Goal: Check status: Check status

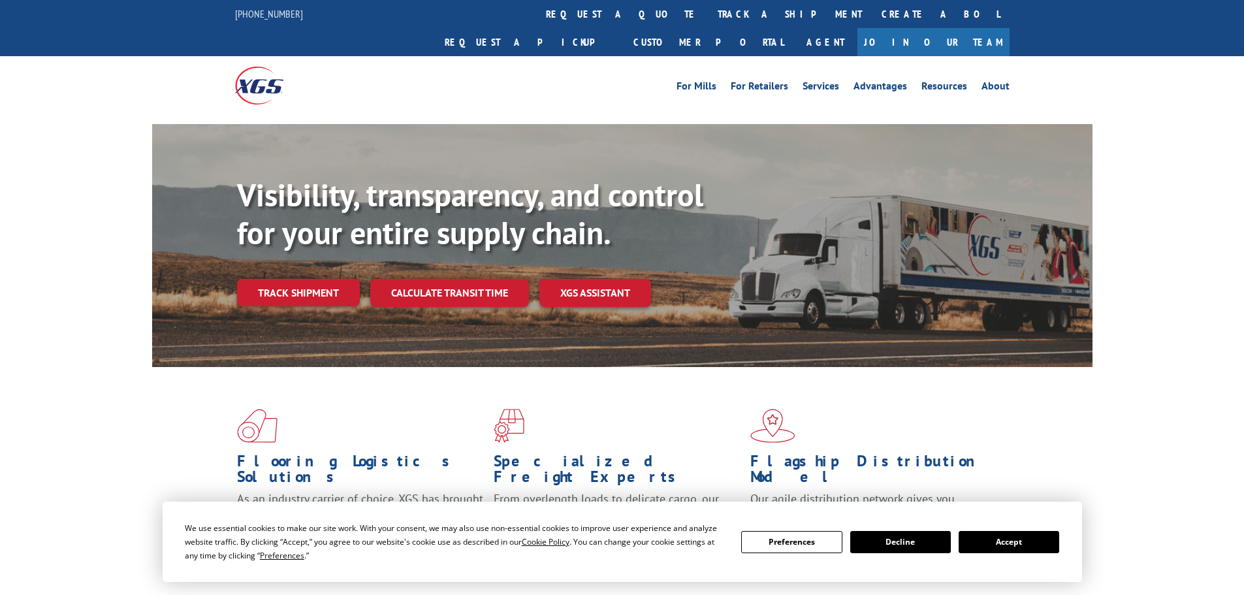
click at [1026, 547] on button "Accept" at bounding box center [1008, 542] width 101 height 22
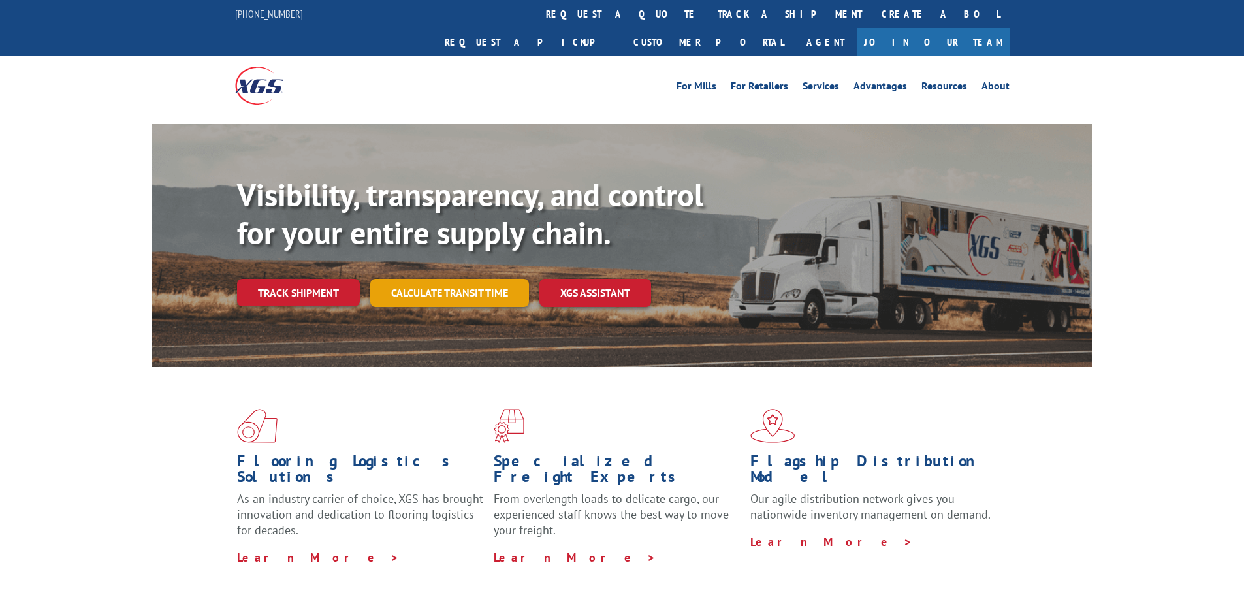
click at [468, 279] on link "Calculate transit time" at bounding box center [449, 293] width 159 height 28
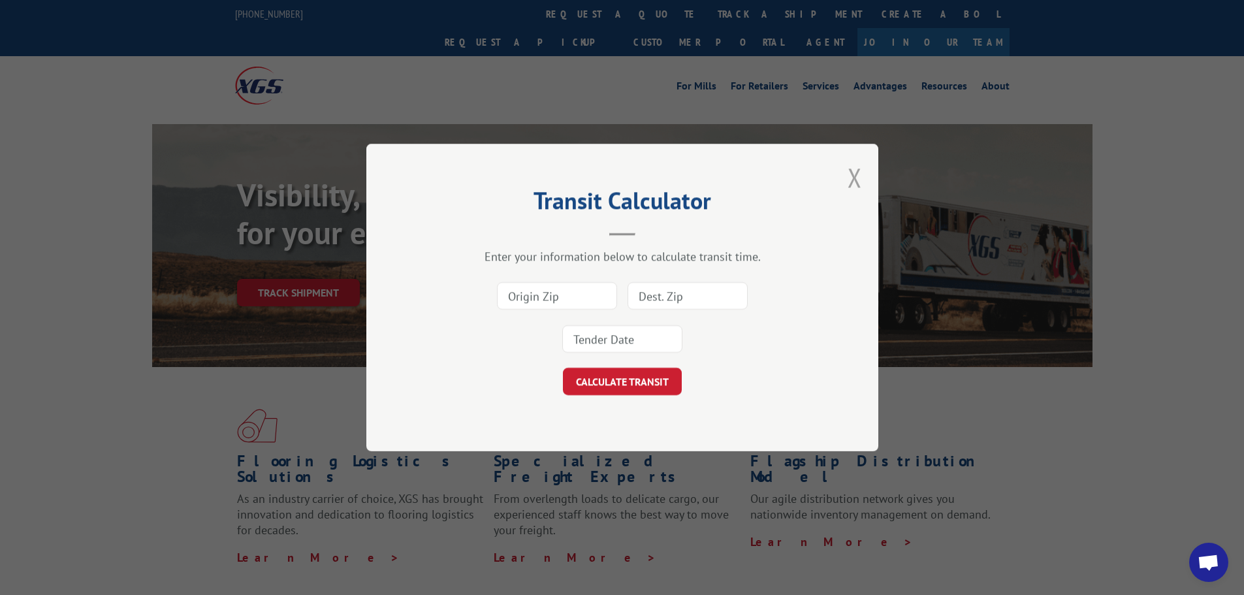
click at [857, 178] on button "Close modal" at bounding box center [854, 177] width 14 height 35
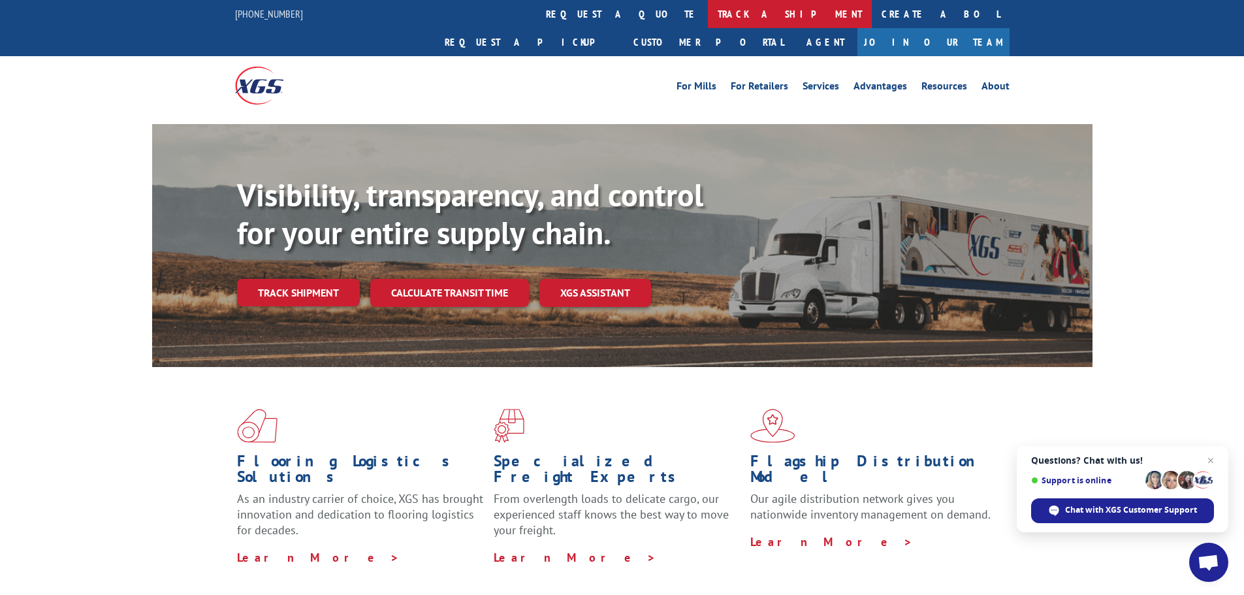
click at [708, 10] on link "track a shipment" at bounding box center [790, 14] width 164 height 28
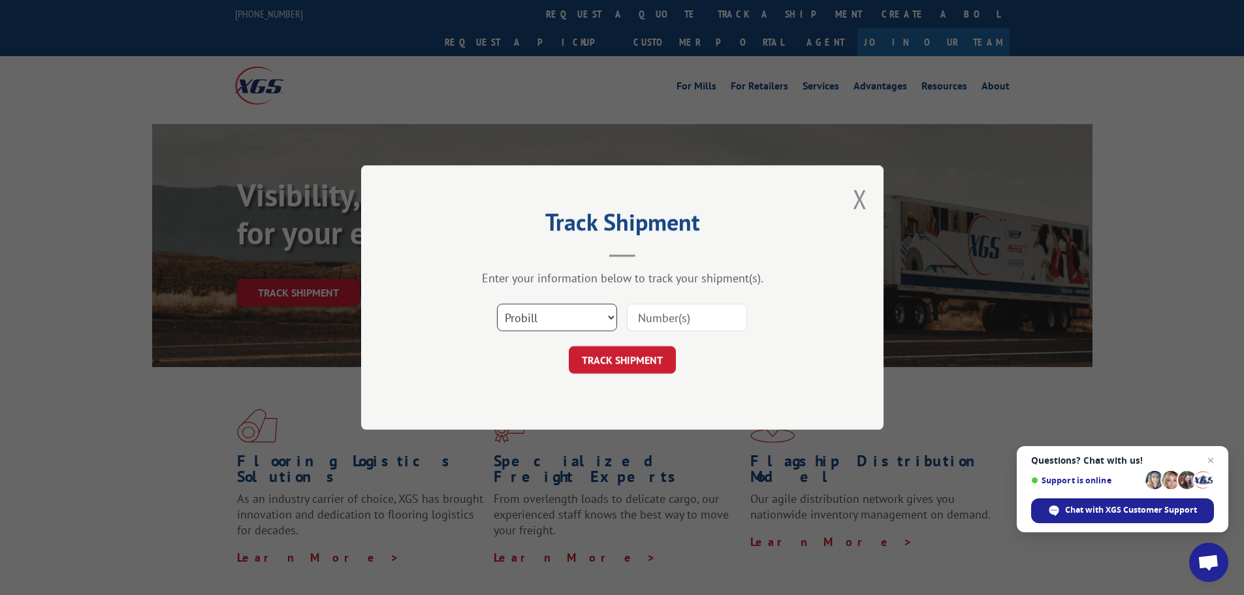
click at [562, 308] on select "Select category... Probill BOL PO" at bounding box center [557, 317] width 120 height 27
select select "bol"
click at [497, 304] on select "Select category... Probill BOL PO" at bounding box center [557, 317] width 120 height 27
paste input "7058044"
type input "7058044"
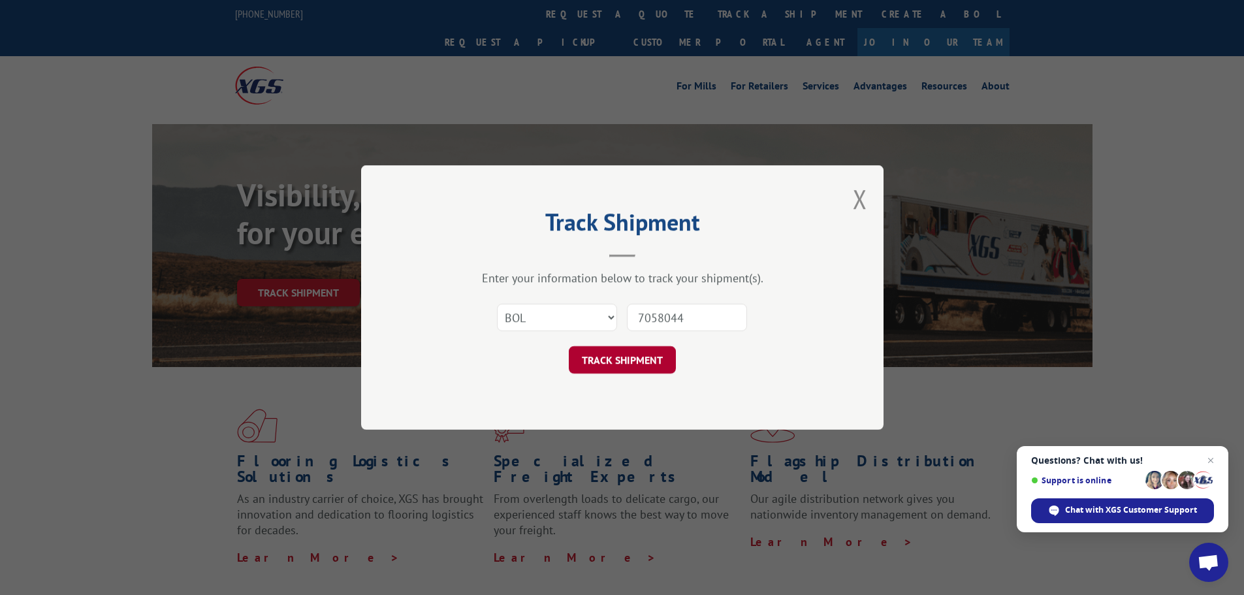
click at [644, 368] on button "TRACK SHIPMENT" at bounding box center [622, 359] width 107 height 27
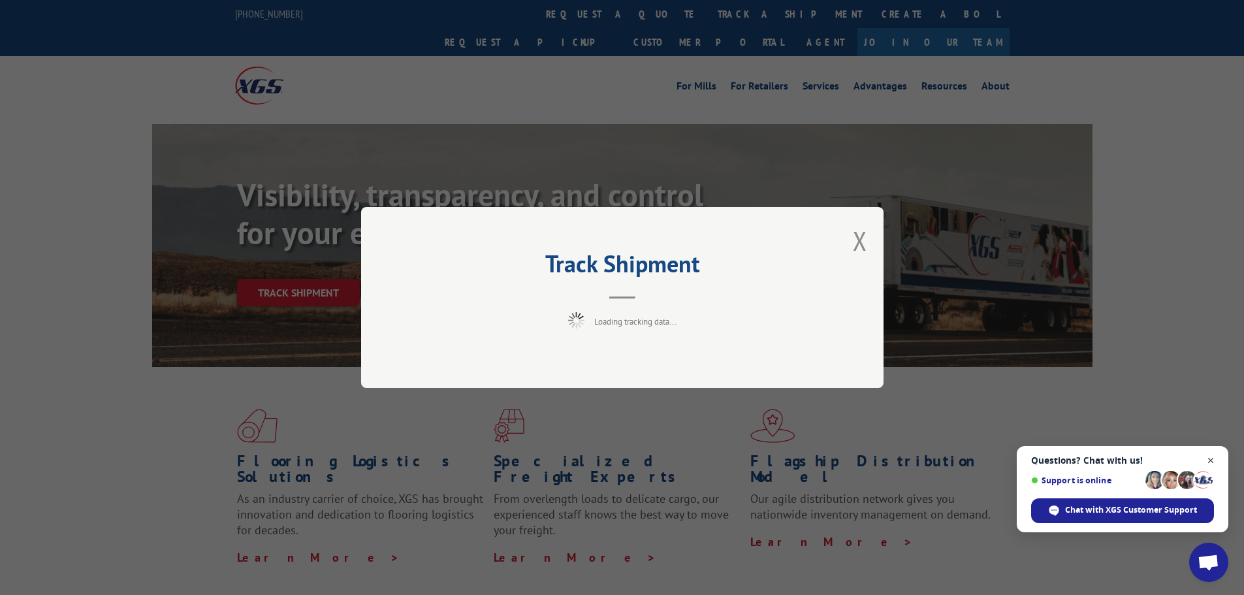
click at [1211, 456] on span "Close chat" at bounding box center [1211, 460] width 16 height 16
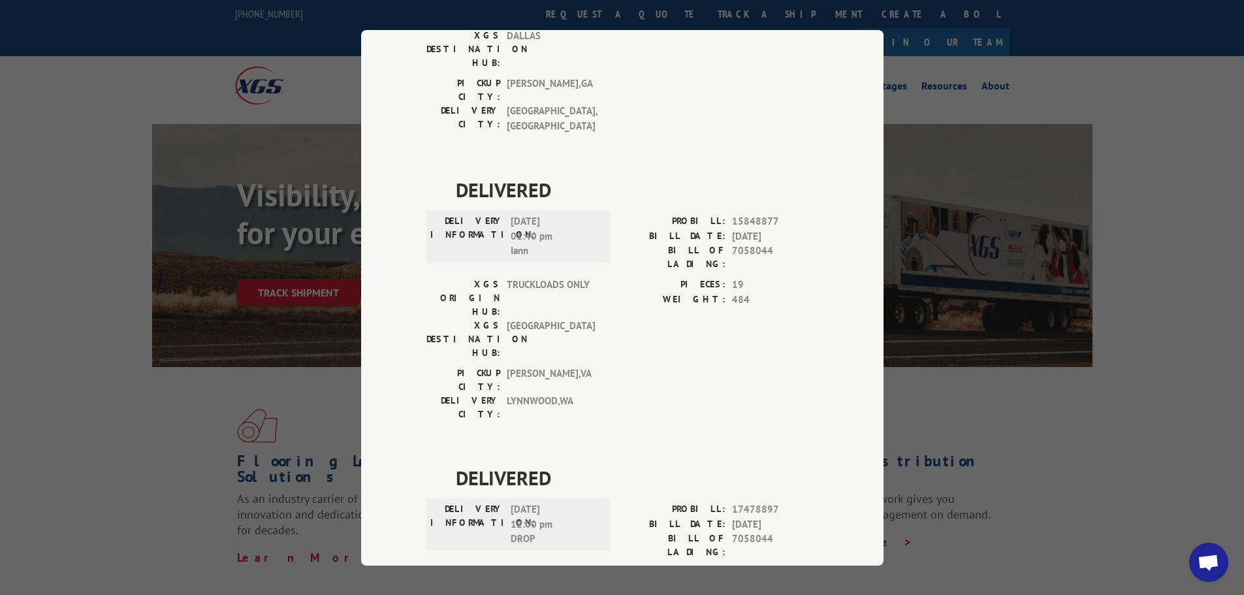
scroll to position [261, 0]
